Goal: Download file/media

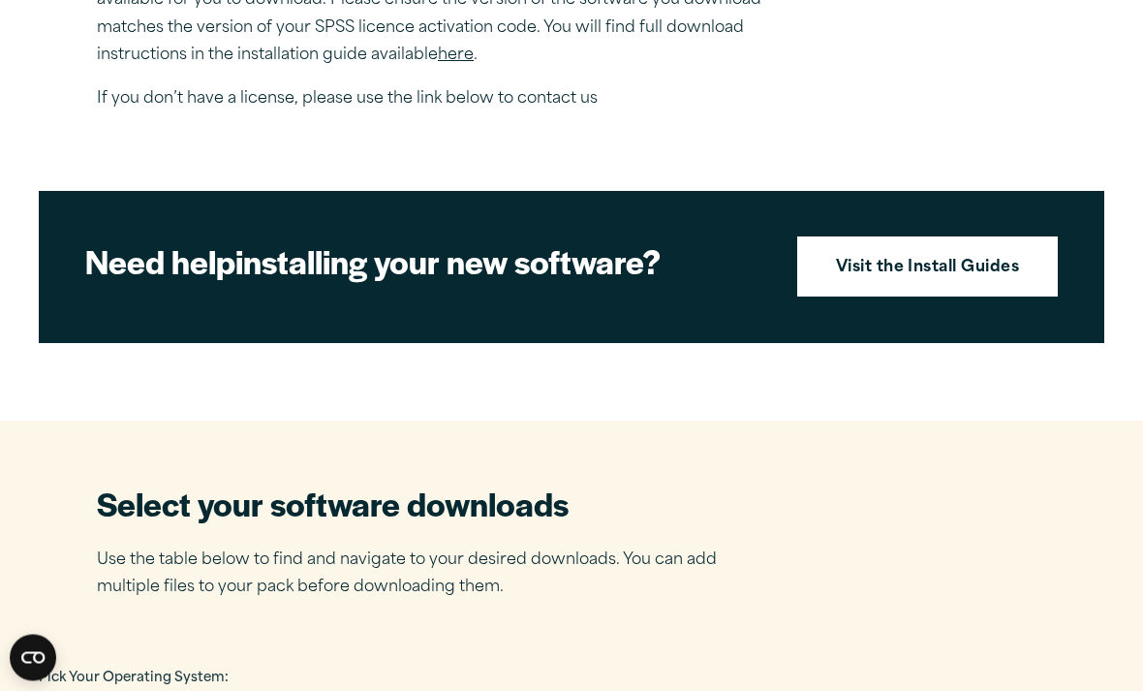
scroll to position [762, 0]
click at [972, 281] on strong "Visit the Install Guides" at bounding box center [928, 268] width 184 height 25
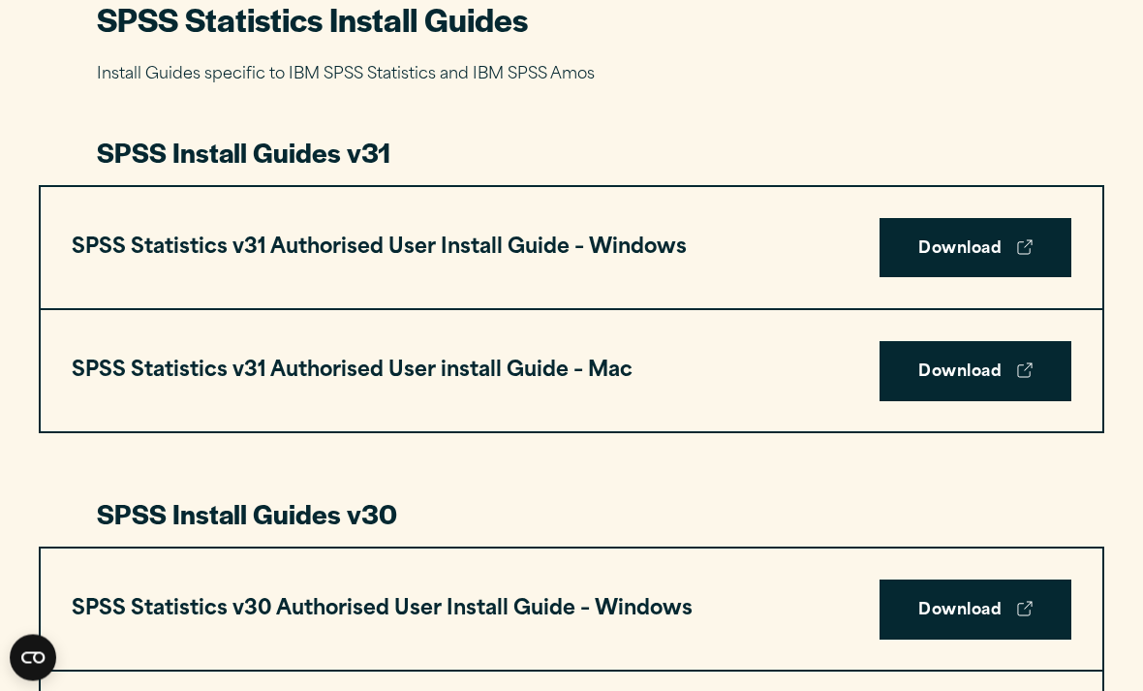
scroll to position [946, 0]
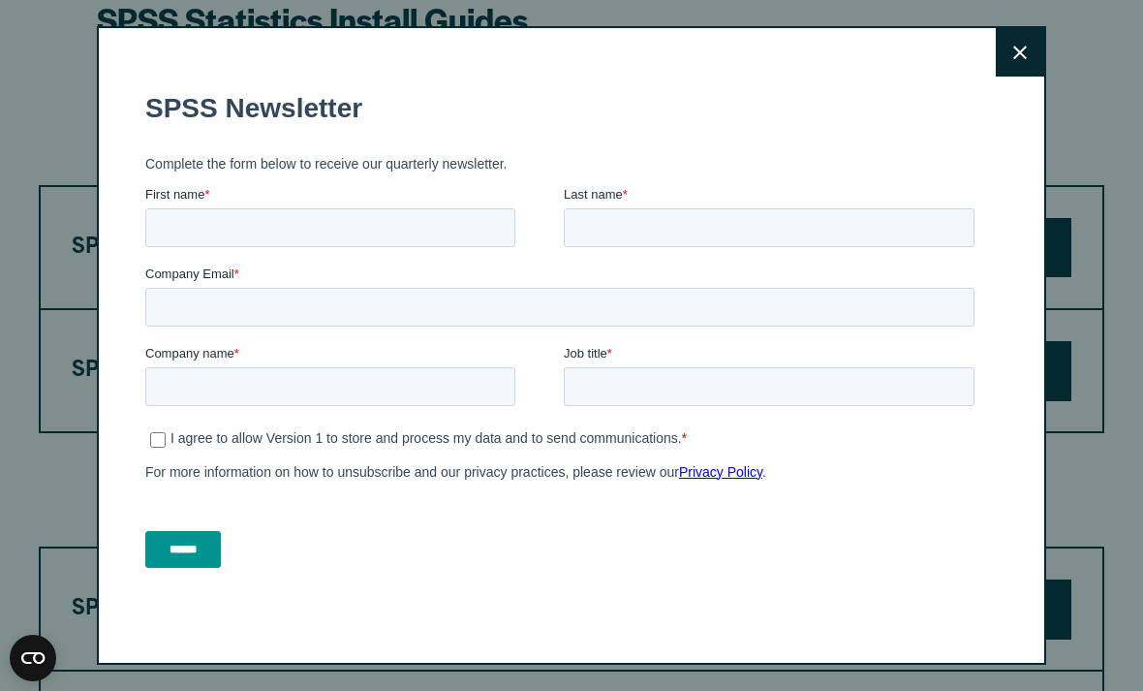
click at [1015, 59] on icon at bounding box center [1020, 53] width 14 height 14
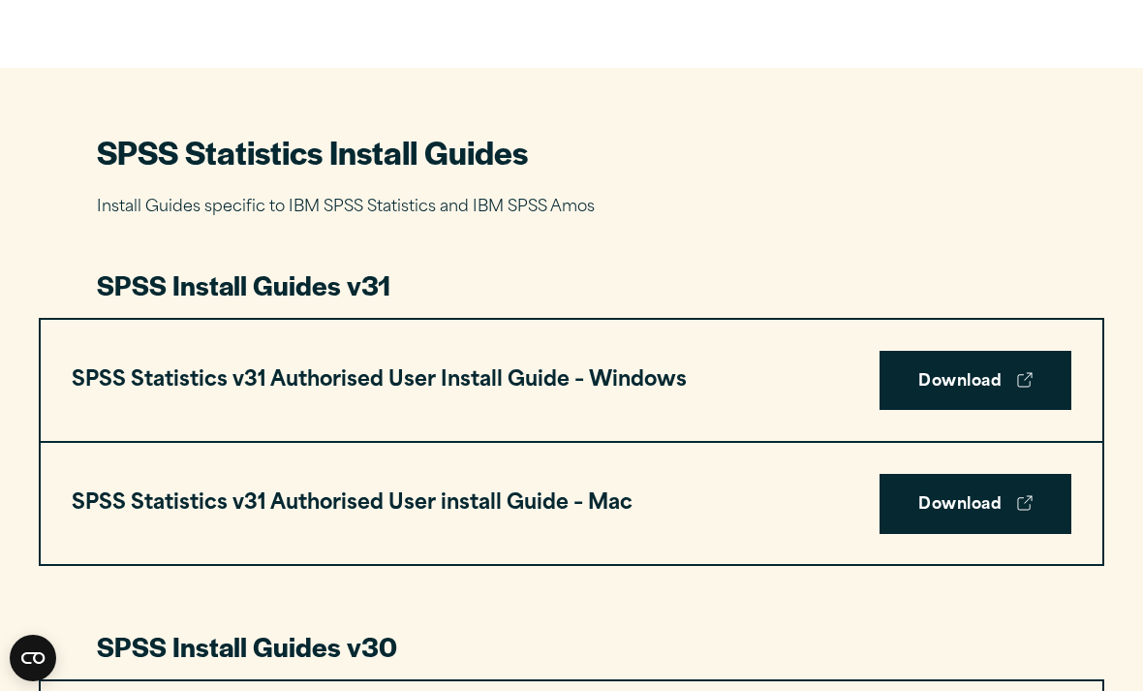
scroll to position [840, 0]
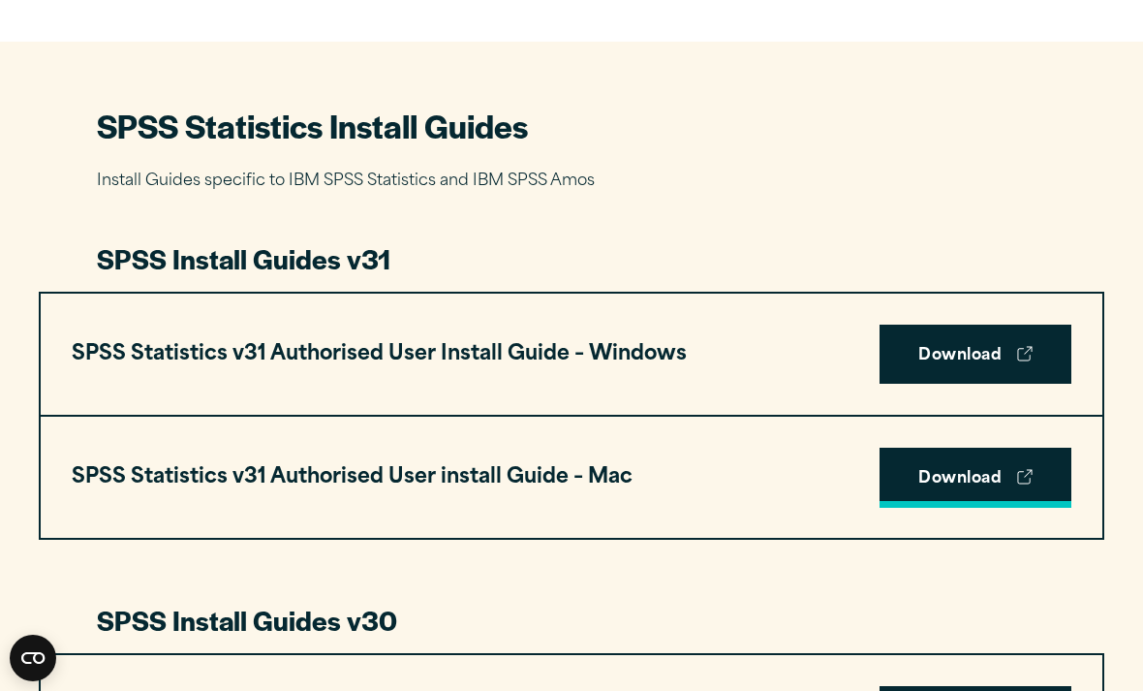
click at [935, 475] on link "Download" at bounding box center [976, 478] width 192 height 60
